Goal: Task Accomplishment & Management: Manage account settings

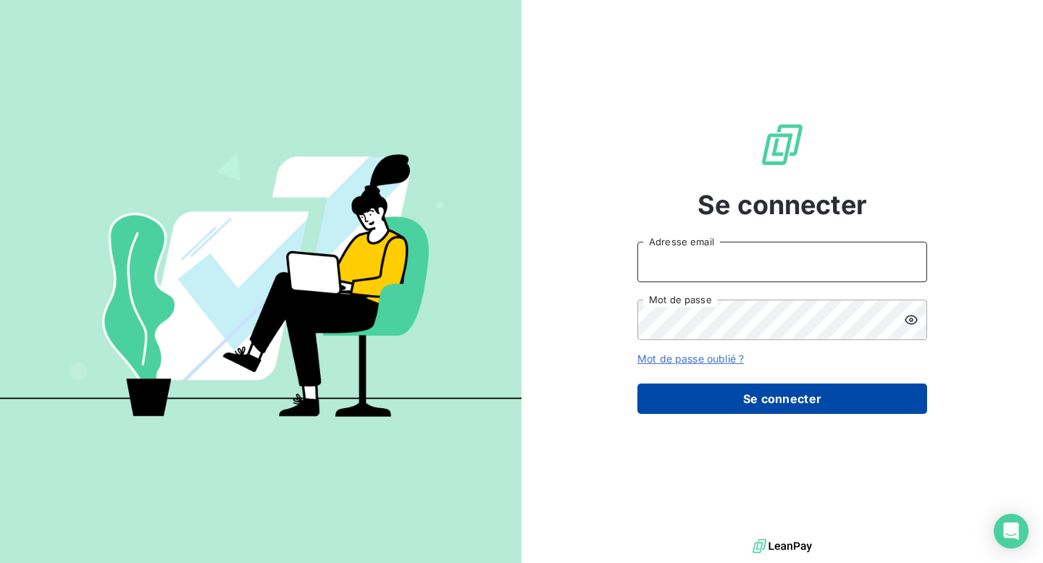
type input "[EMAIL_ADDRESS][DOMAIN_NAME]"
click at [717, 395] on button "Se connecter" at bounding box center [782, 399] width 290 height 30
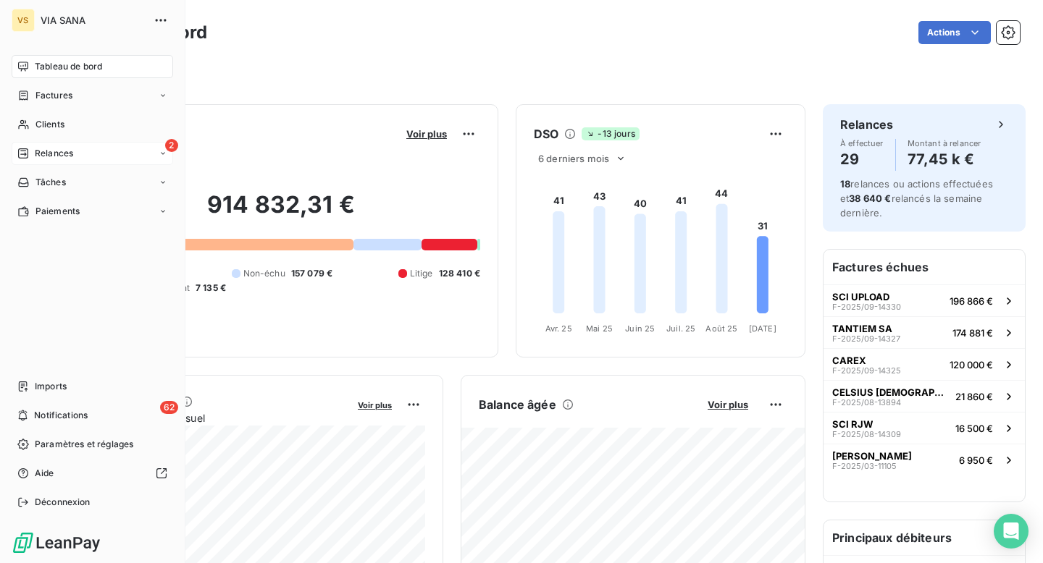
click at [80, 154] on div "2 Relances" at bounding box center [93, 153] width 162 height 23
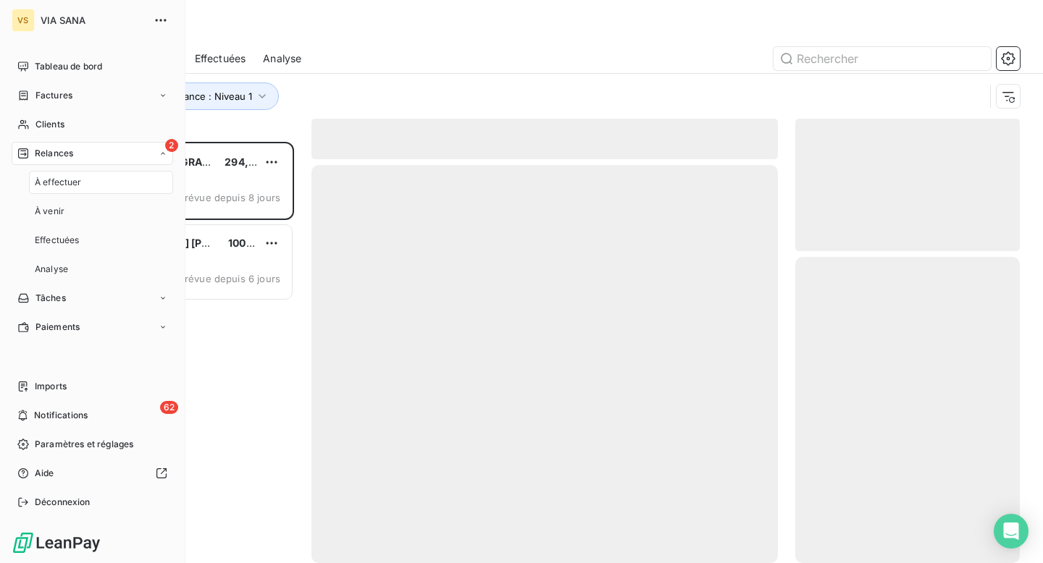
scroll to position [422, 225]
